Goal: Find specific page/section: Find specific page/section

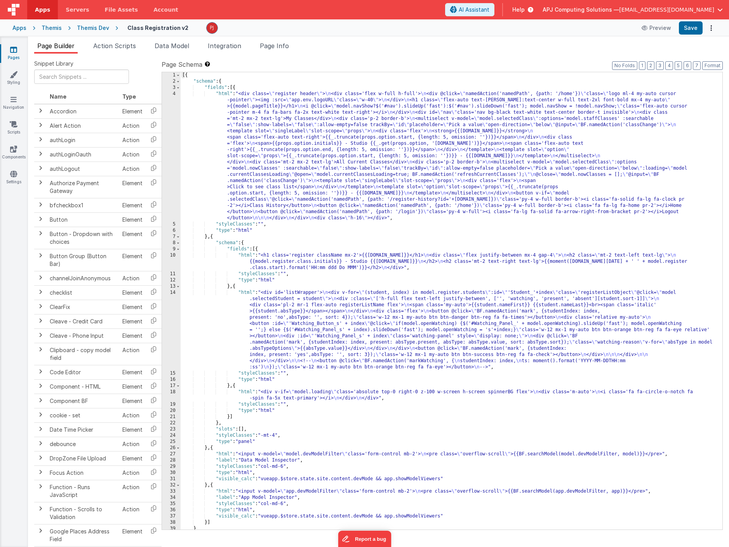
click at [17, 7] on img at bounding box center [14, 10] width 12 height 12
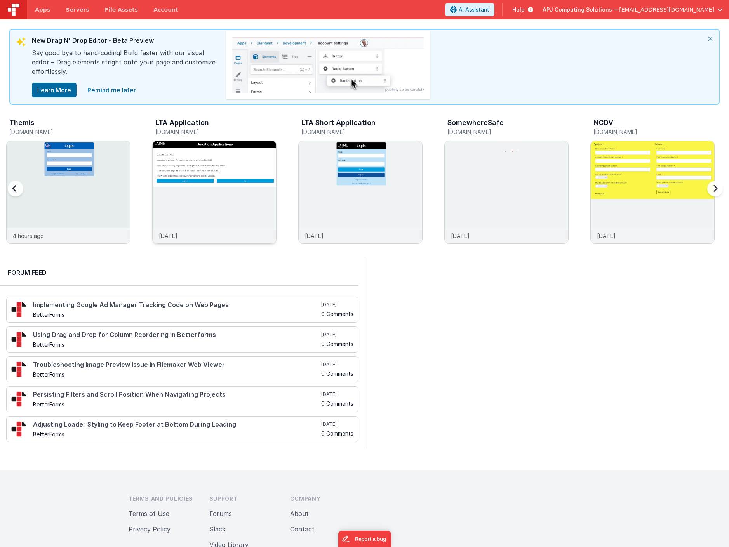
click at [217, 218] on img at bounding box center [215, 203] width 124 height 124
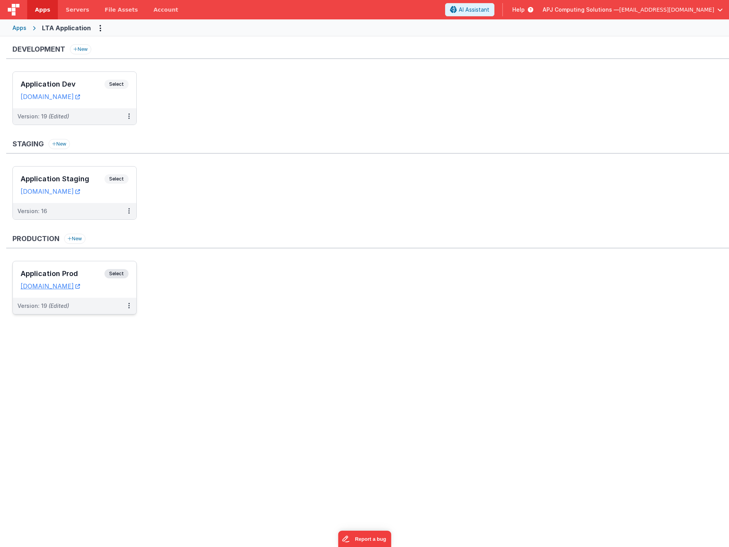
click at [118, 272] on span "Select" at bounding box center [116, 273] width 24 height 9
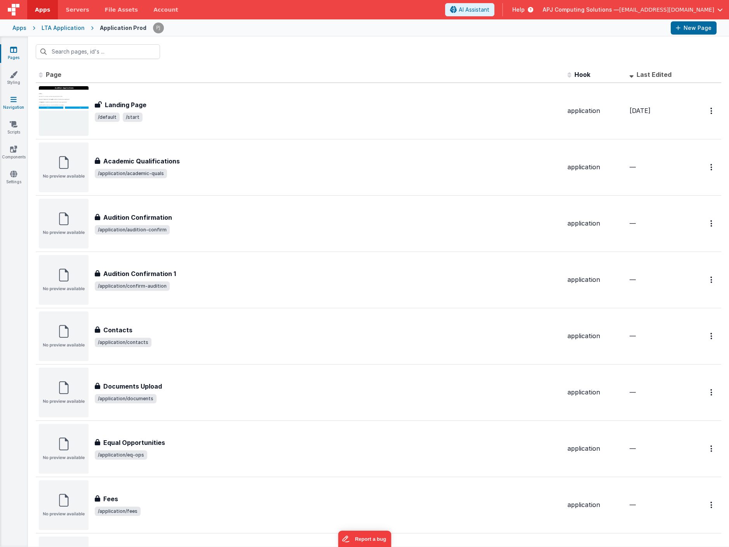
click at [12, 102] on icon at bounding box center [13, 100] width 6 height 8
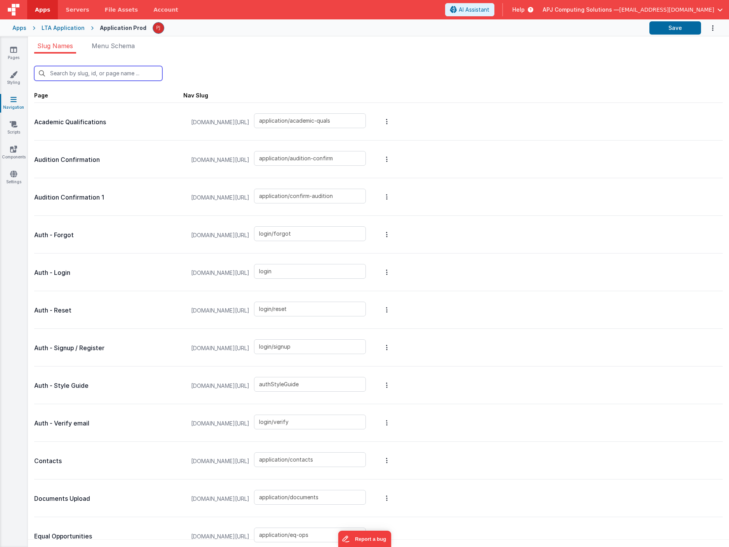
click at [73, 75] on input "text" at bounding box center [98, 73] width 128 height 15
type input "co"
type input "application/audition-confirm"
type input "application/confirm-audition"
type input "application/contacts"
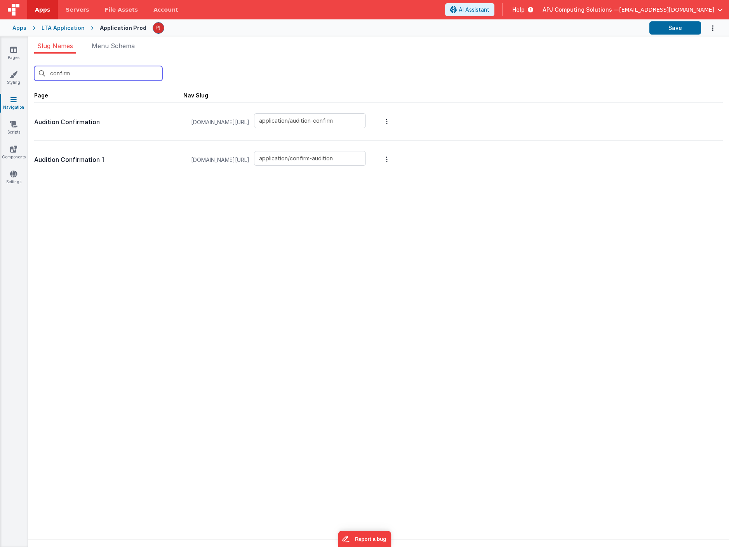
type input "confirm"
drag, startPoint x: 359, startPoint y: 119, endPoint x: 279, endPoint y: 120, distance: 80.0
click at [279, 120] on input "application/audition-confirm" at bounding box center [310, 120] width 112 height 15
